Goal: Task Accomplishment & Management: Use online tool/utility

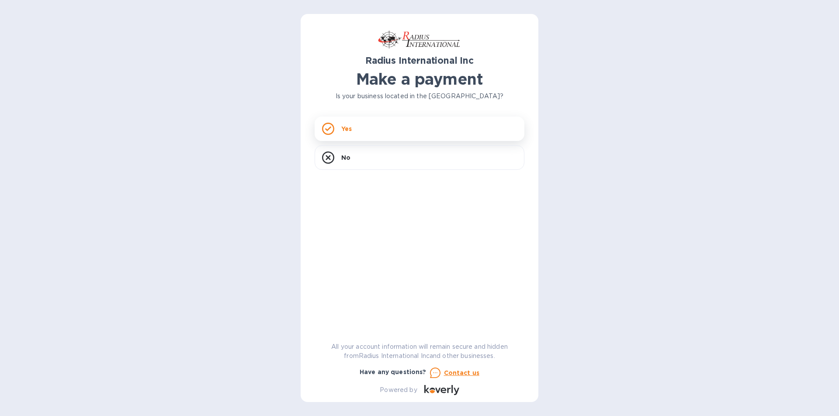
click at [351, 128] on p "Yes" at bounding box center [346, 129] width 10 height 9
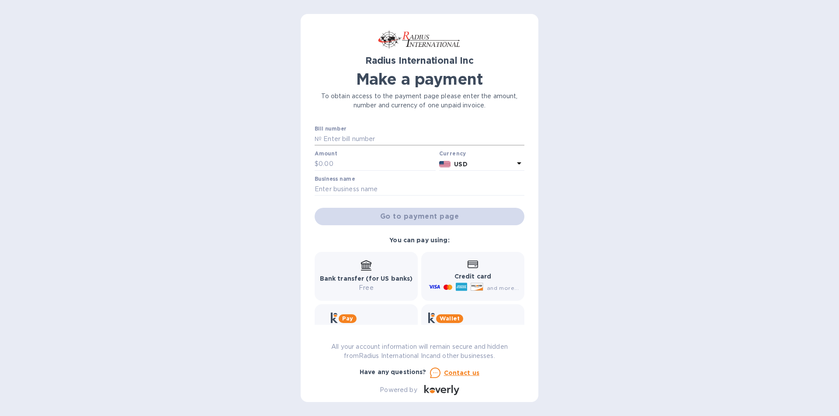
click at [361, 140] on input "text" at bounding box center [423, 139] width 203 height 13
type input "95351a"
type input "6,464"
click at [343, 190] on input "text" at bounding box center [420, 189] width 210 height 13
type input "global flooring"
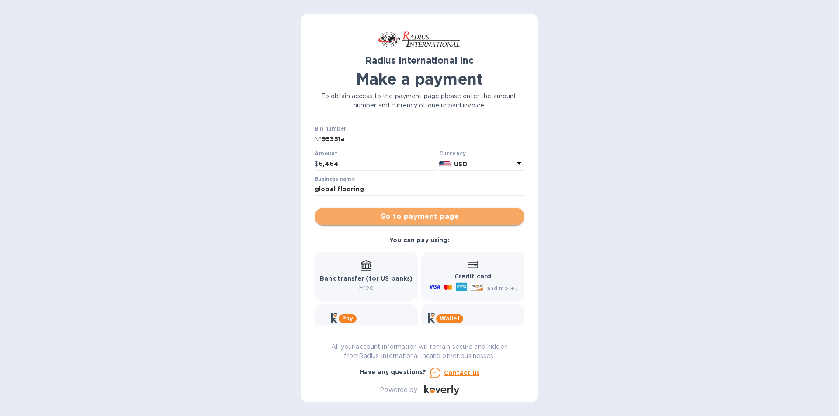
click at [422, 217] on span "Go to payment page" at bounding box center [420, 217] width 196 height 10
